Goal: Transaction & Acquisition: Obtain resource

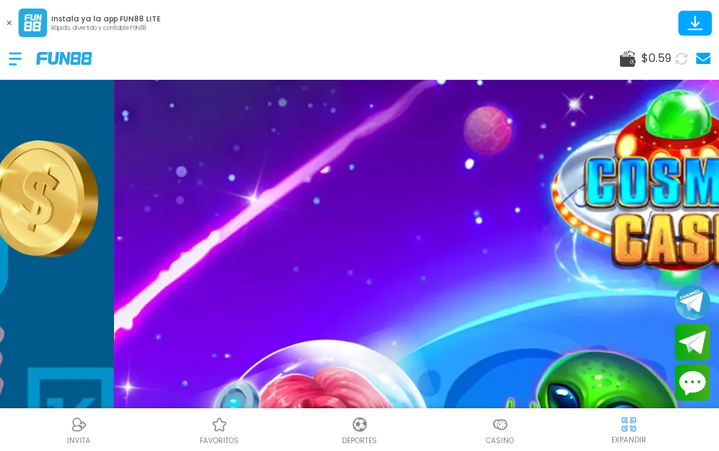
click at [13, 21] on button at bounding box center [9, 23] width 19 height 19
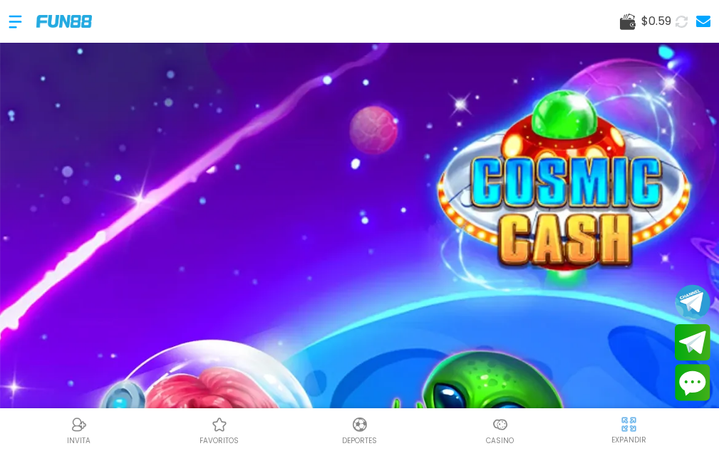
click at [11, 16] on div at bounding box center [23, 22] width 28 height 42
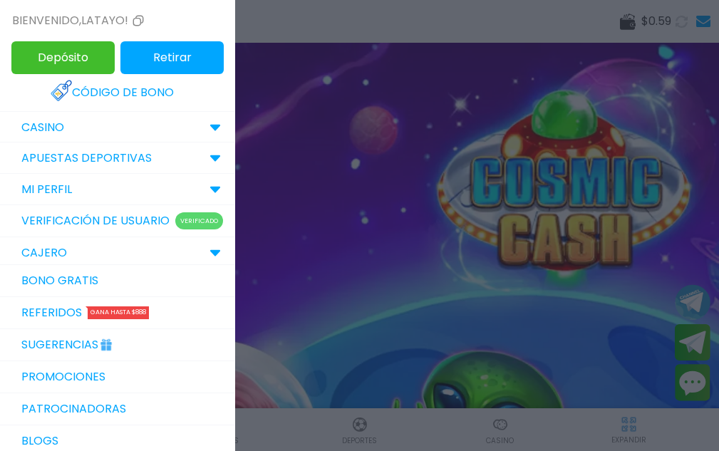
click at [64, 287] on link "Bono Gratis" at bounding box center [117, 281] width 235 height 32
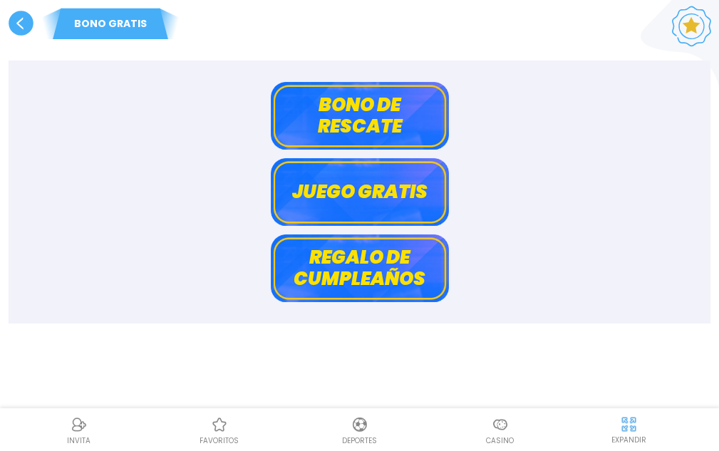
click at [342, 115] on button "Bono de rescate" at bounding box center [360, 116] width 178 height 68
click at [342, 115] on body "BONO GRATIS Bono de rescate Juego gratis Regalo de cumpleaños INVITA favoritos …" at bounding box center [359, 247] width 719 height 494
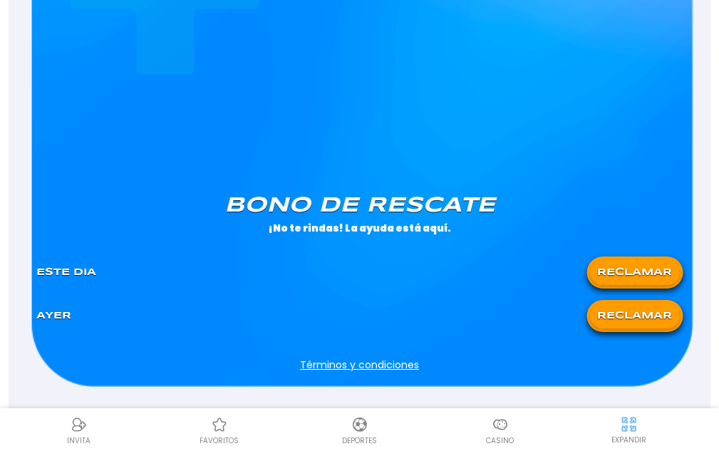
scroll to position [1054, 0]
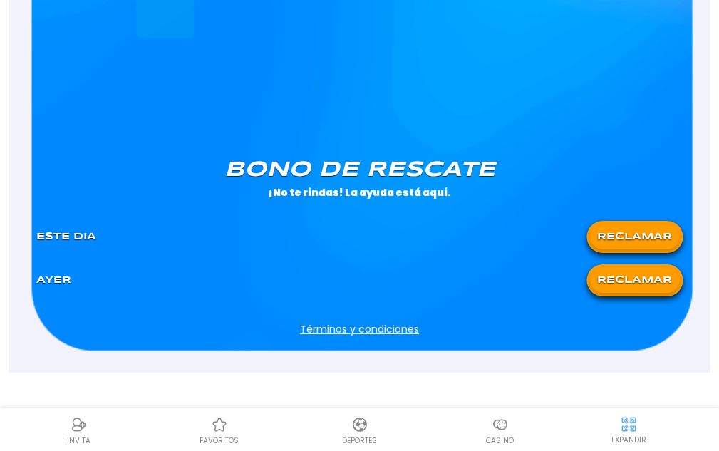
click at [625, 277] on button "RECLAMAR" at bounding box center [634, 280] width 89 height 25
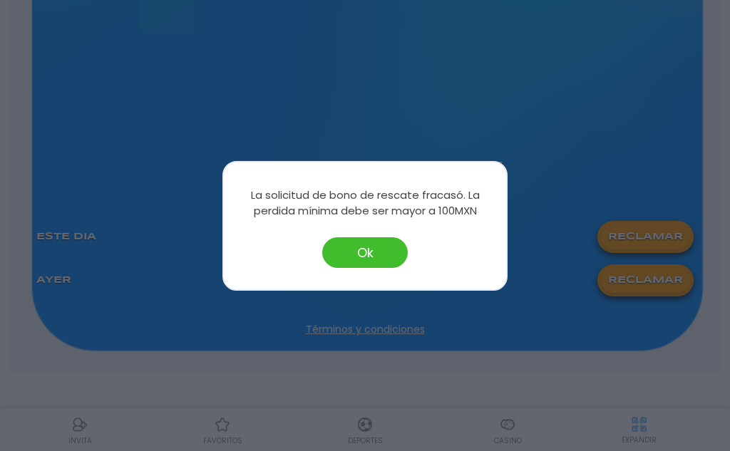
click at [346, 247] on button "Ok" at bounding box center [365, 252] width 86 height 31
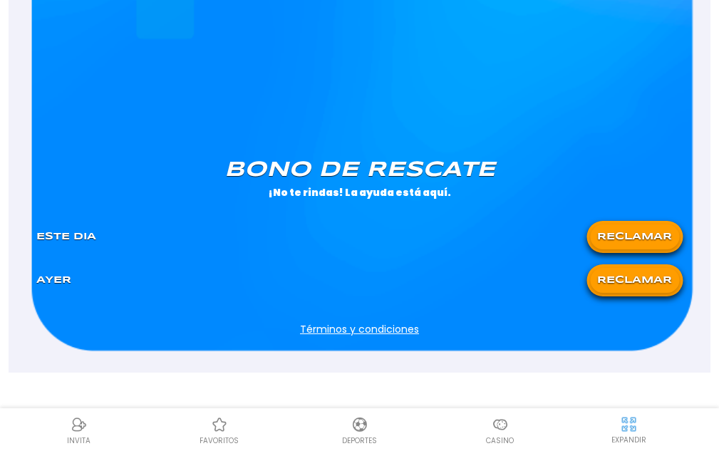
click at [612, 232] on button "RECLAMAR" at bounding box center [634, 237] width 89 height 25
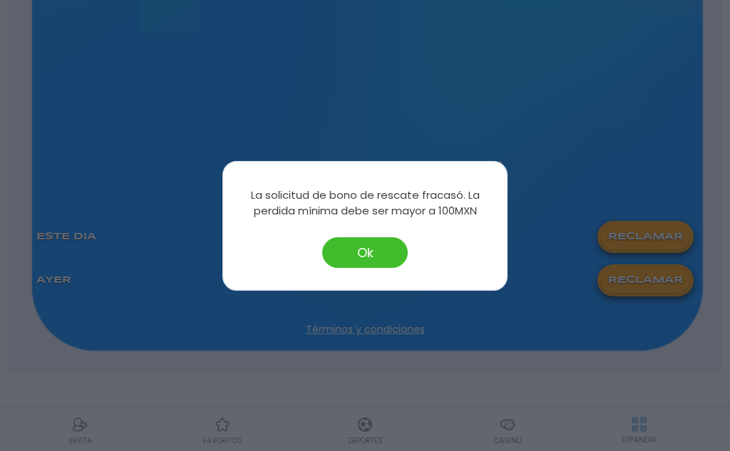
click at [381, 243] on button "Ok" at bounding box center [365, 252] width 86 height 31
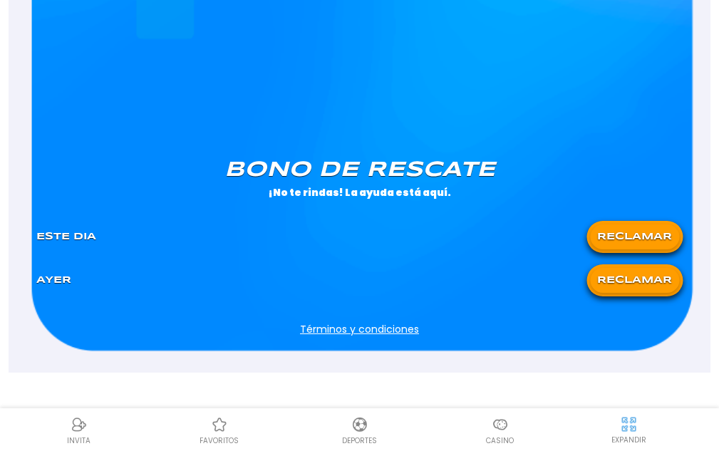
click at [500, 425] on img at bounding box center [500, 424] width 17 height 17
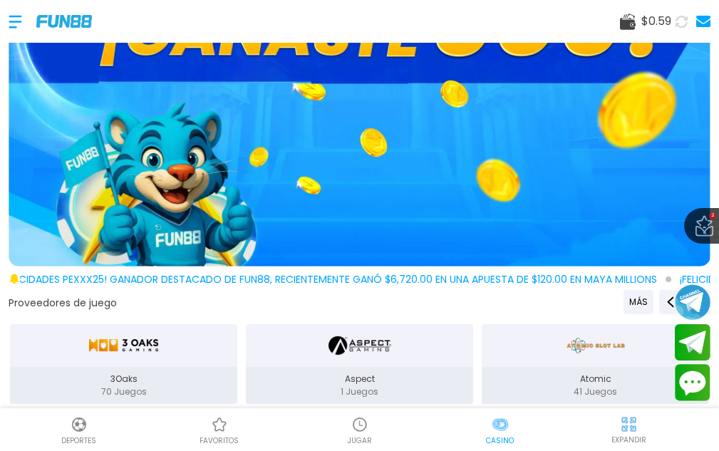
scroll to position [143, 0]
